Goal: Task Accomplishment & Management: Manage account settings

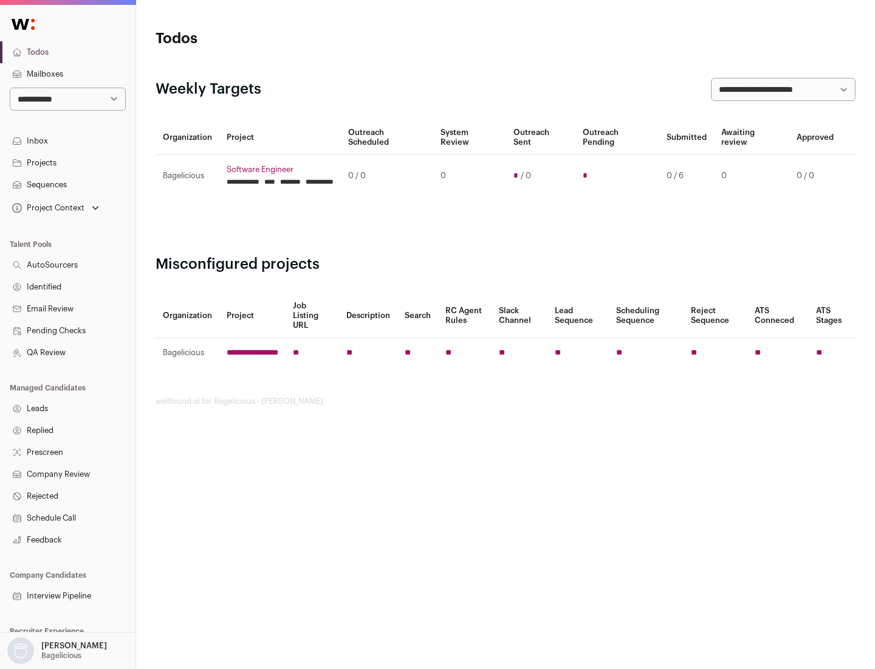
click at [67, 162] on link "Projects" at bounding box center [68, 163] width 136 height 22
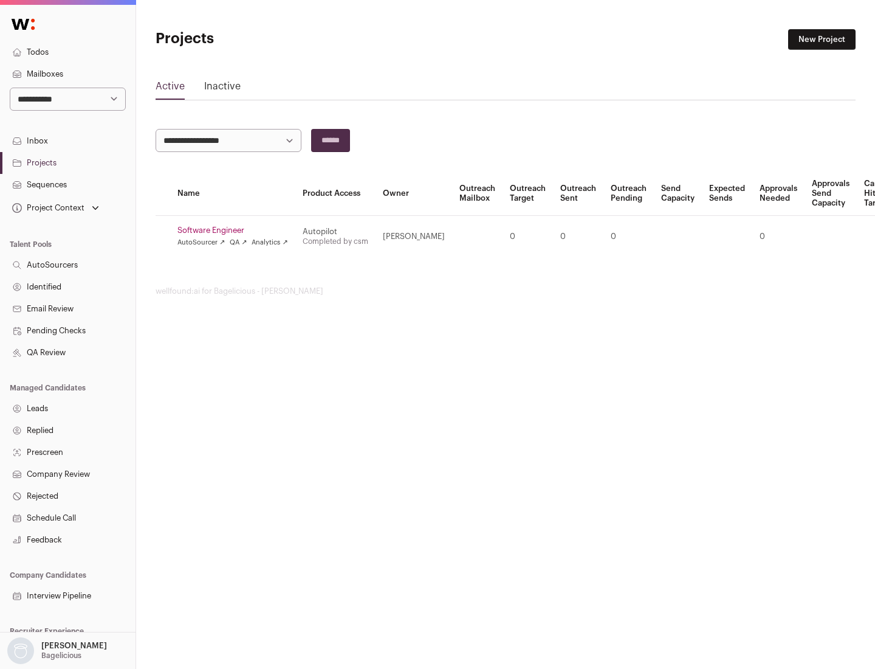
click at [236, 230] on link "Software Engineer" at bounding box center [232, 230] width 111 height 10
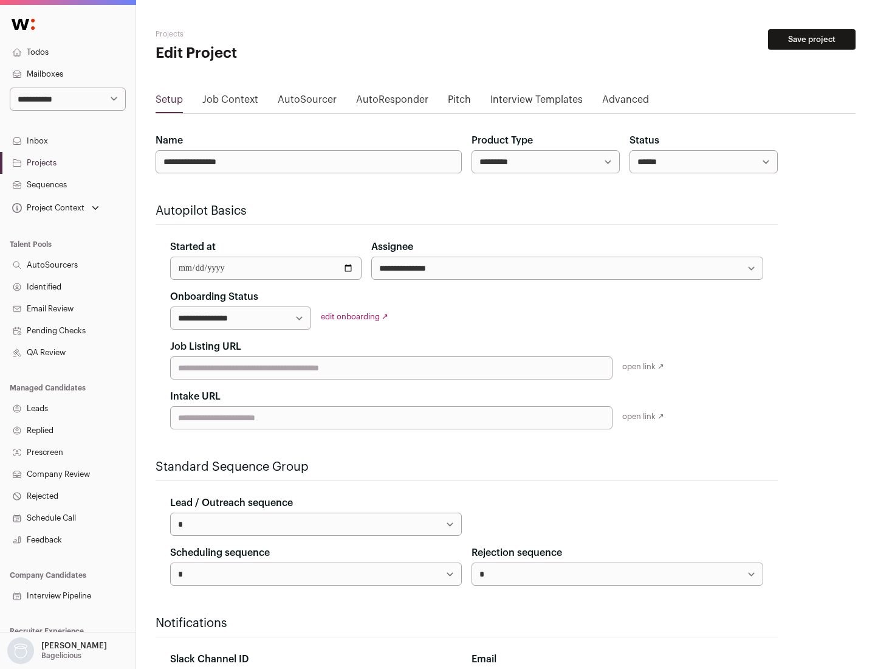
click at [812, 40] on button "Save project" at bounding box center [812, 39] width 88 height 21
